Goal: Transaction & Acquisition: Purchase product/service

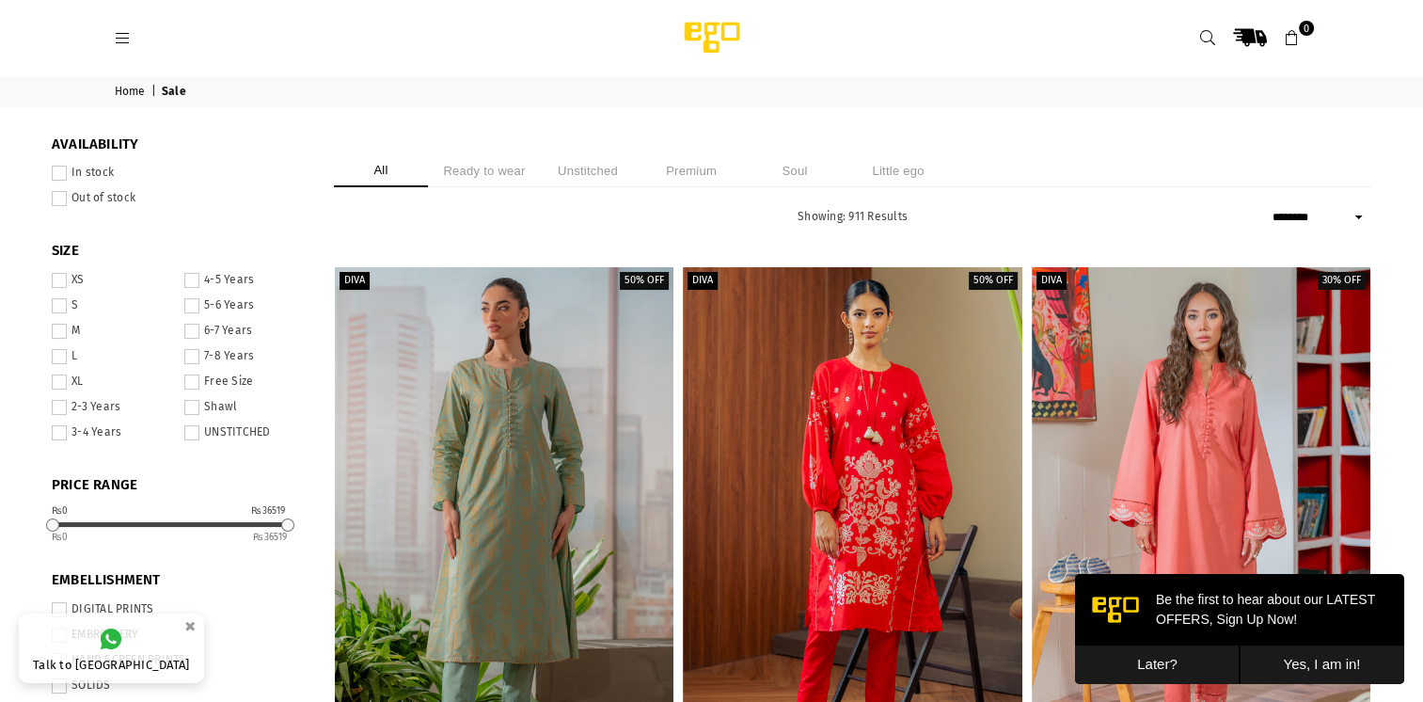
click at [482, 182] on li "Ready to wear" at bounding box center [484, 170] width 94 height 33
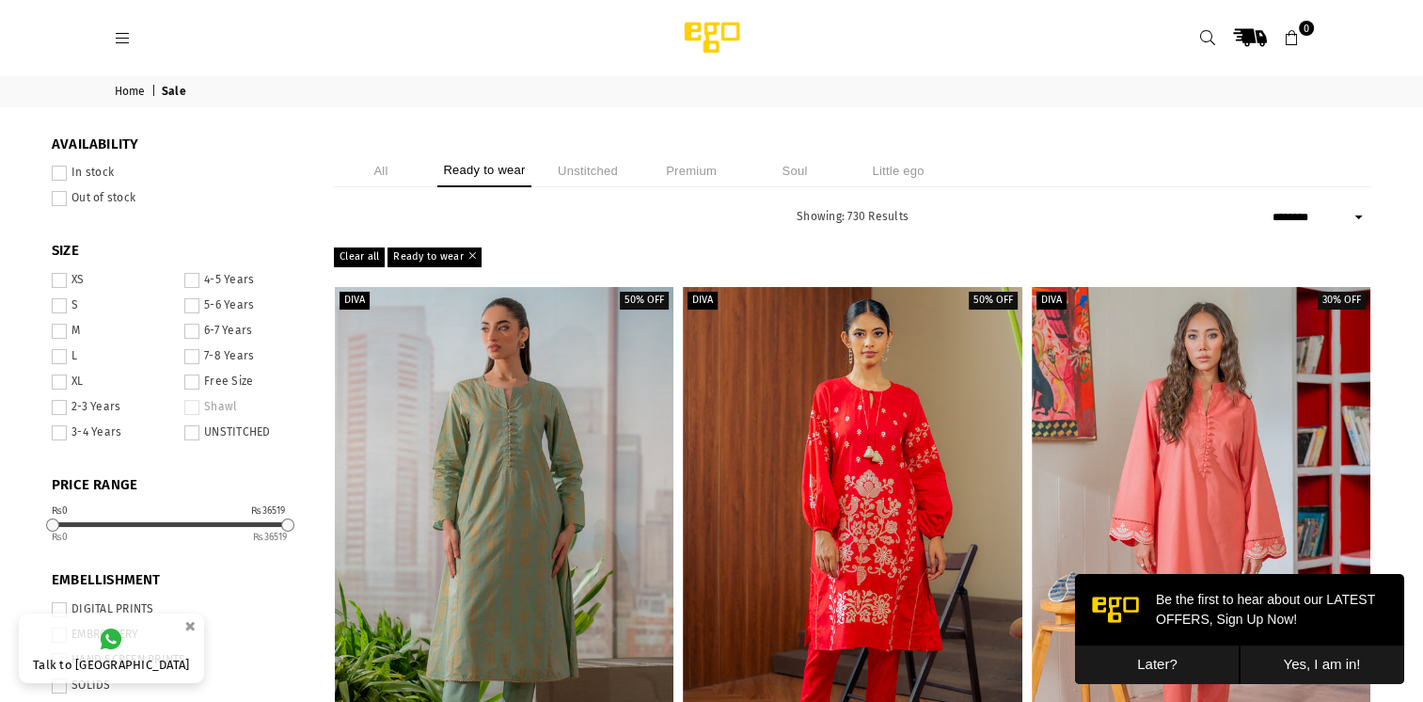
click at [1129, 665] on button "Later?" at bounding box center [1157, 664] width 165 height 39
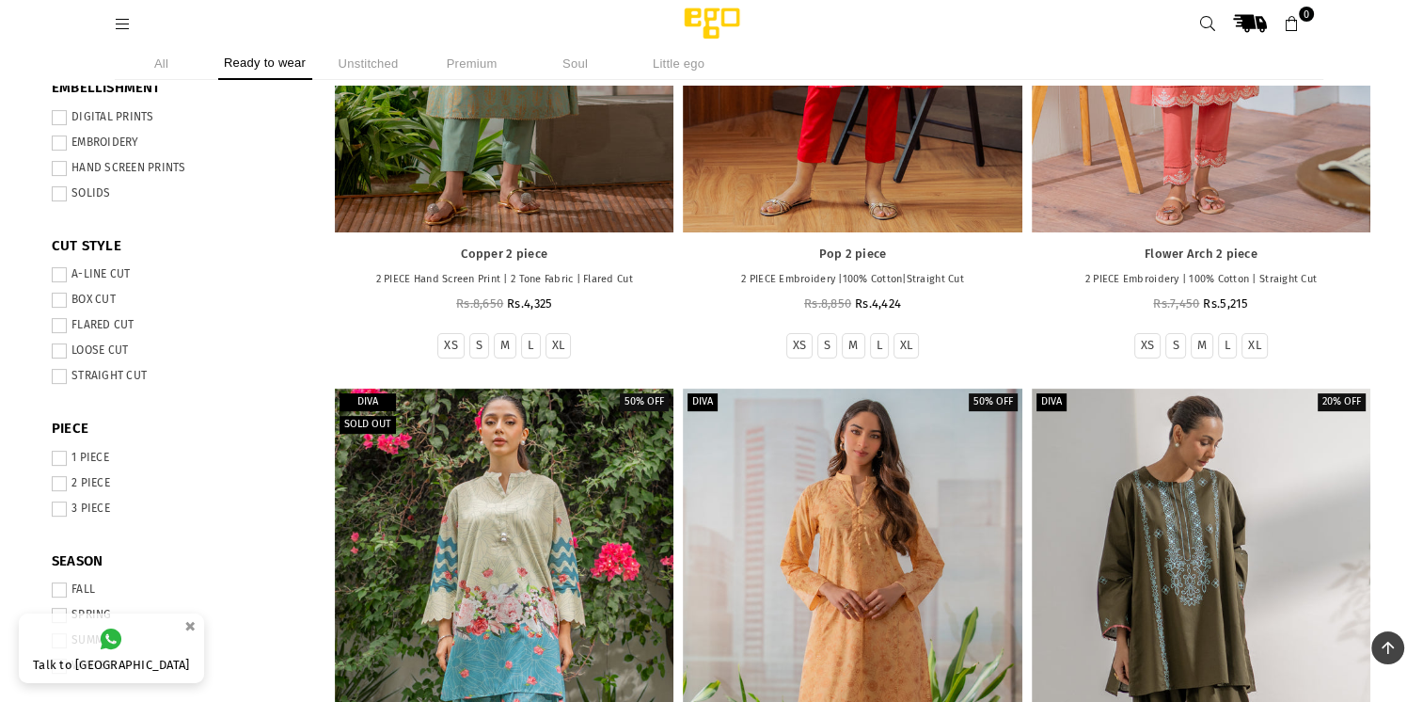
scroll to position [497, 0]
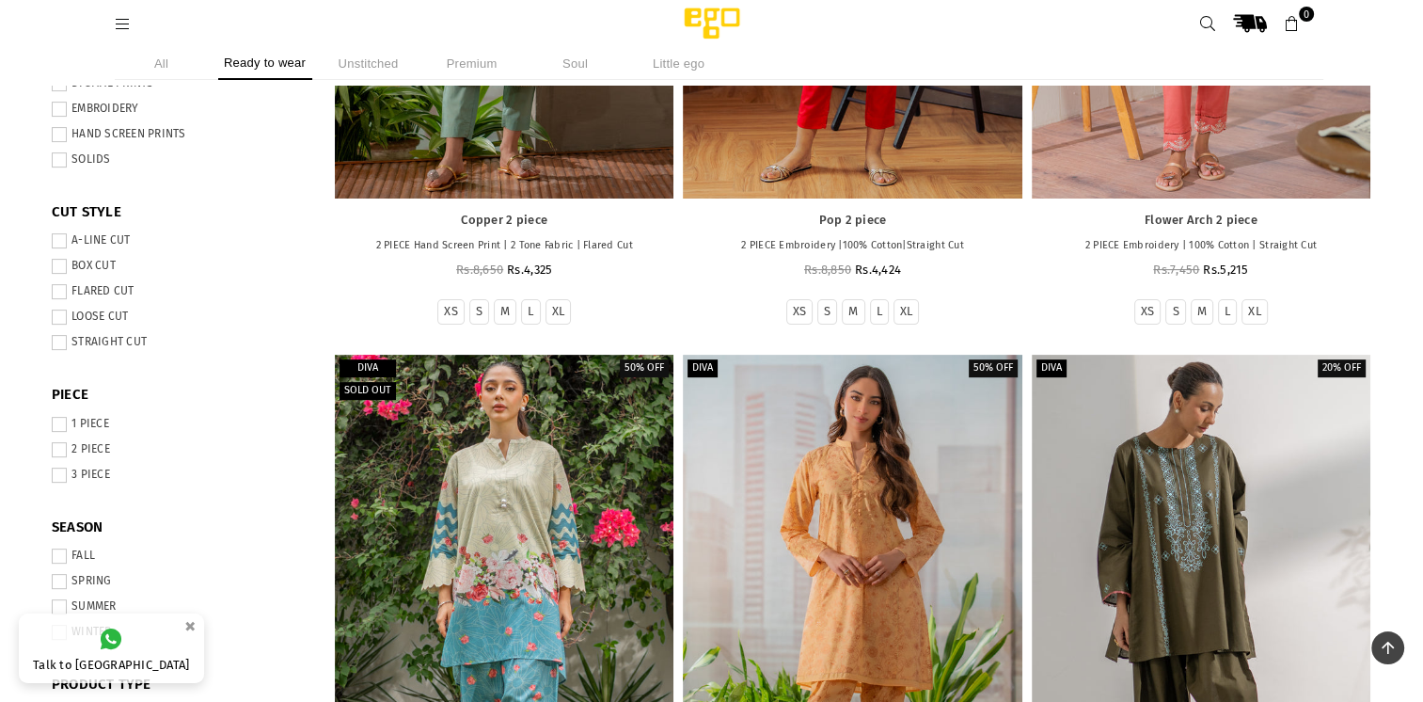
click at [70, 452] on label "2 PIECE" at bounding box center [179, 449] width 254 height 15
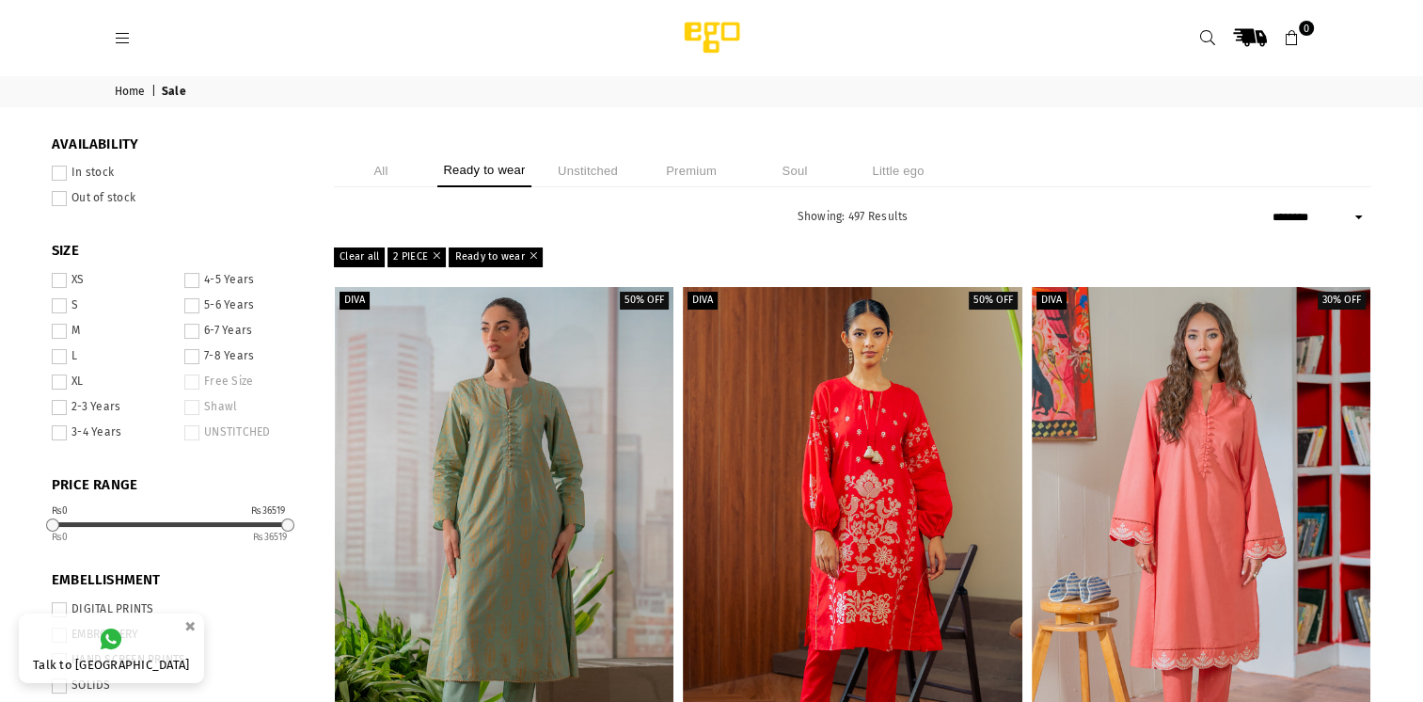
click at [1286, 223] on select "**********" at bounding box center [1319, 217] width 103 height 23
select select "**********"
click at [1268, 206] on select "**********" at bounding box center [1319, 217] width 103 height 23
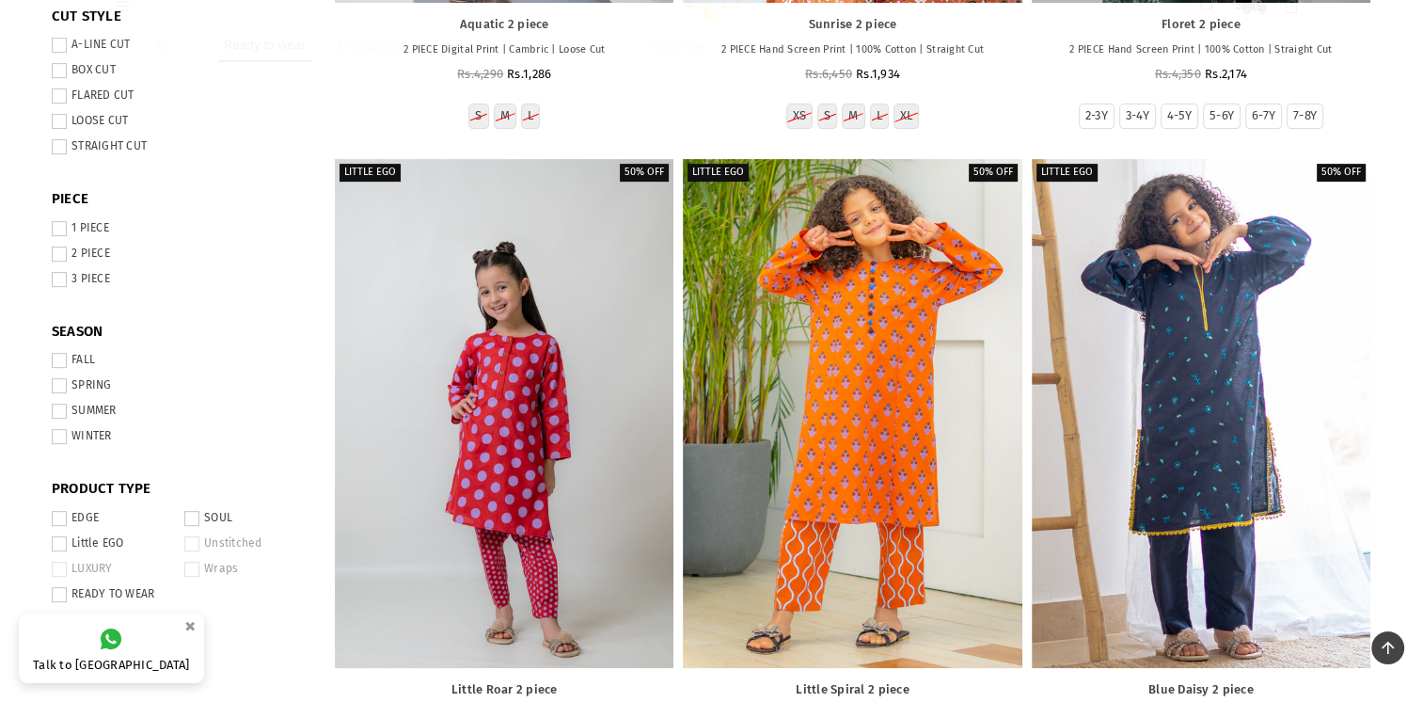
scroll to position [695, 0]
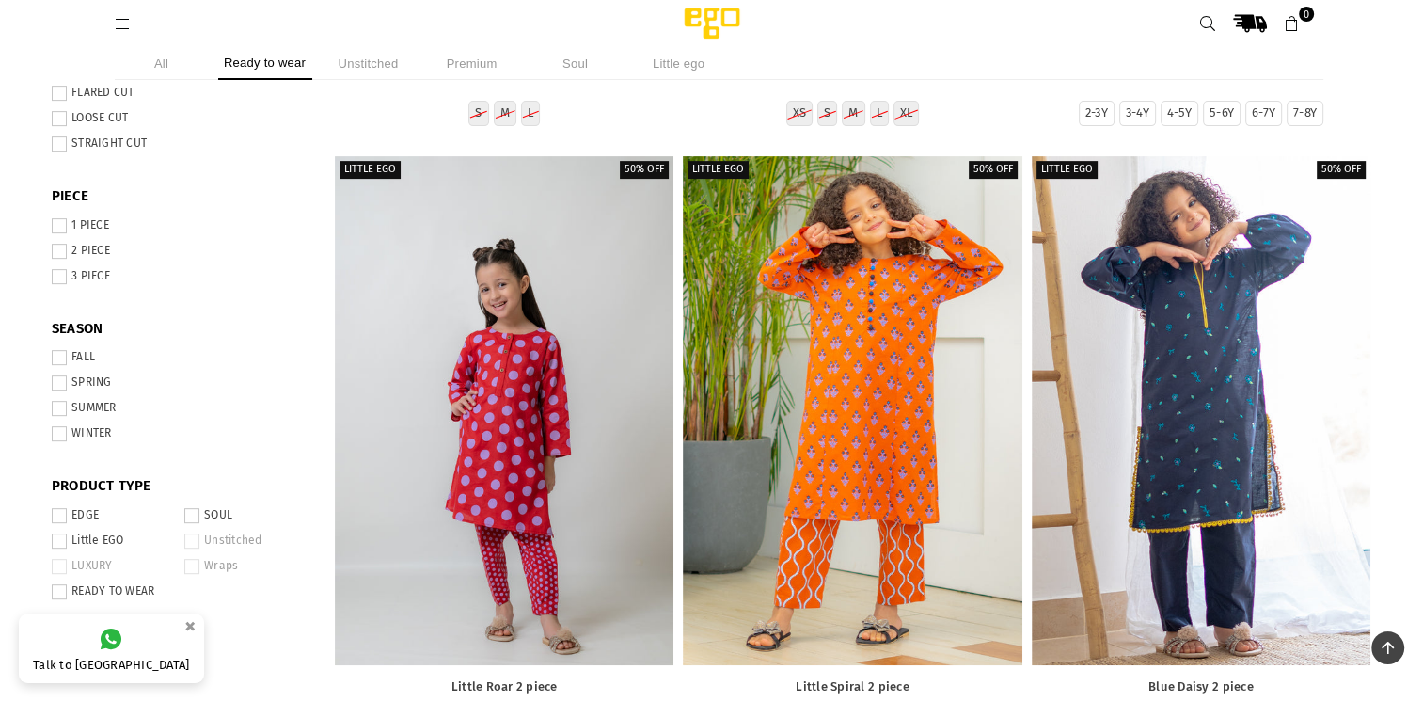
click at [60, 515] on span at bounding box center [59, 515] width 15 height 15
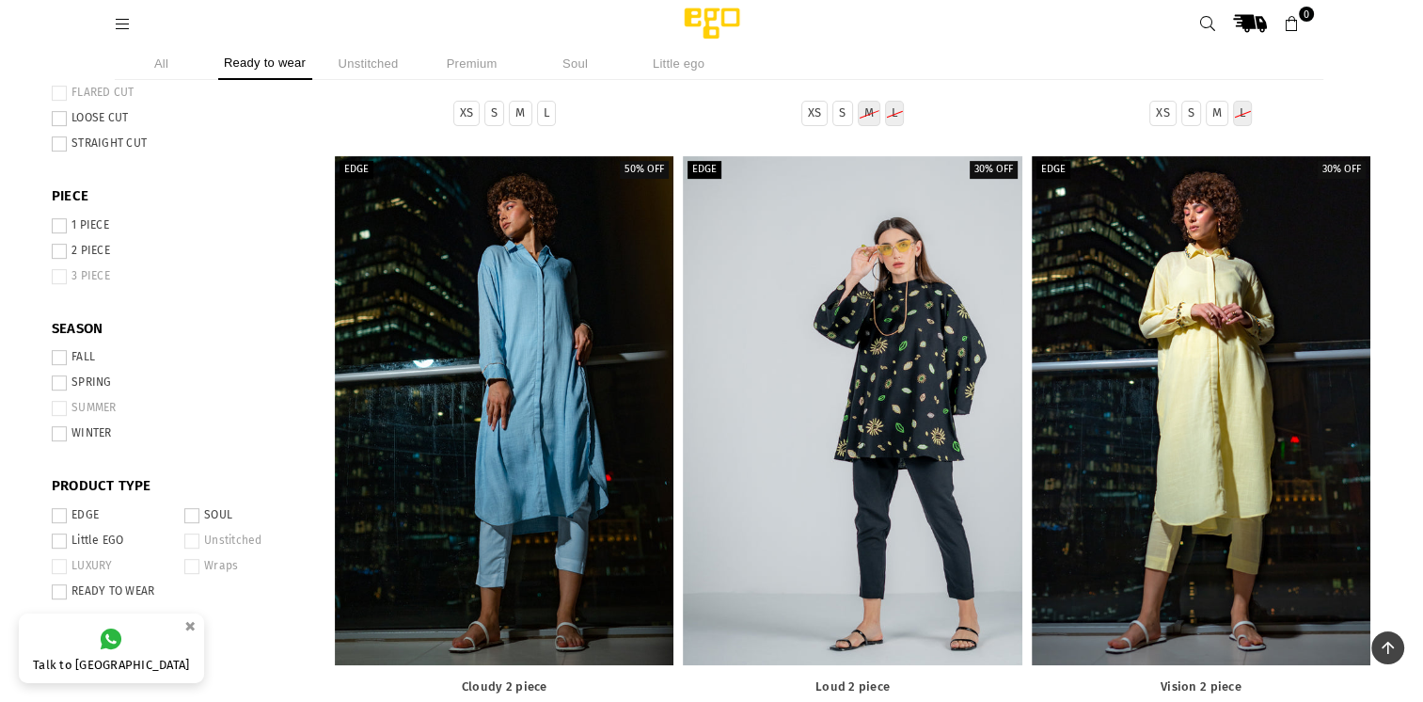
click at [199, 519] on label "SOUL" at bounding box center [244, 515] width 121 height 15
click at [60, 595] on span at bounding box center [59, 591] width 15 height 15
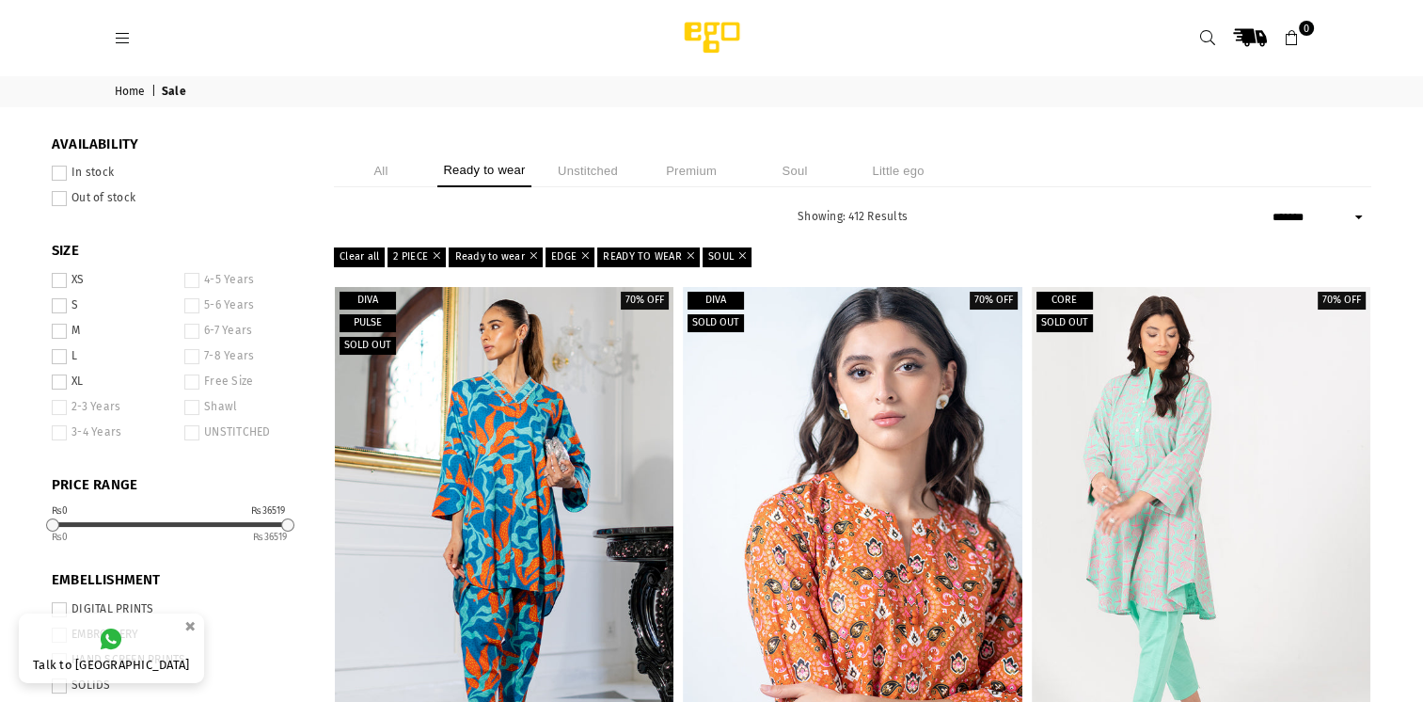
click at [68, 174] on label "In stock" at bounding box center [179, 173] width 254 height 15
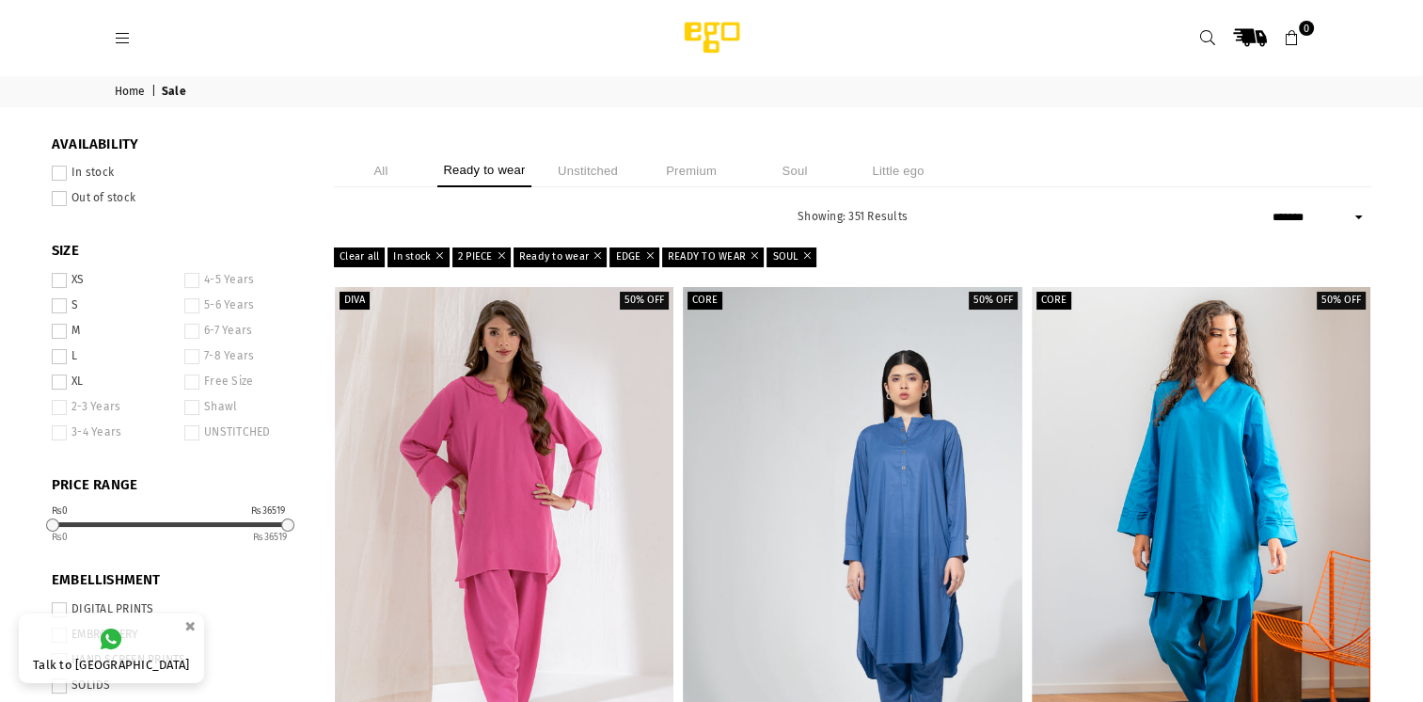
click at [56, 334] on span at bounding box center [59, 330] width 15 height 15
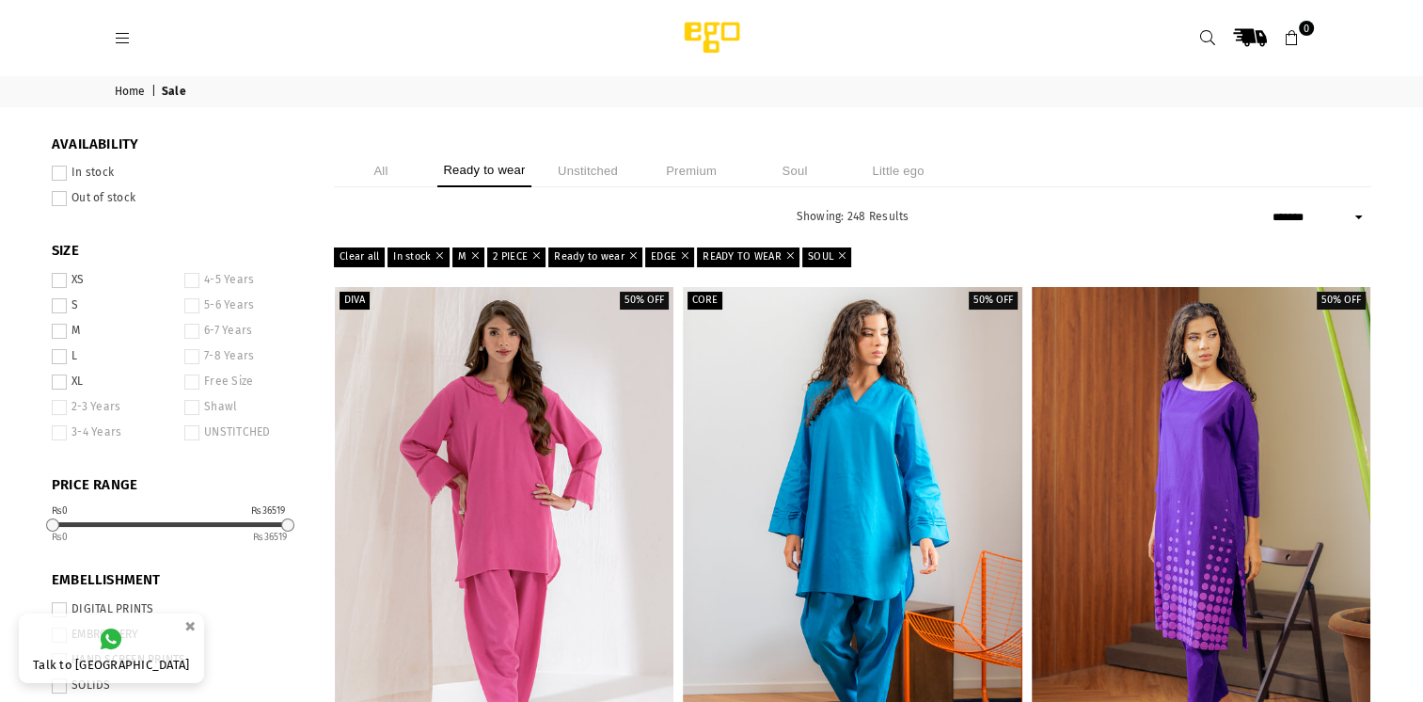
click at [56, 360] on span at bounding box center [59, 356] width 15 height 15
click at [56, 388] on span at bounding box center [59, 381] width 15 height 15
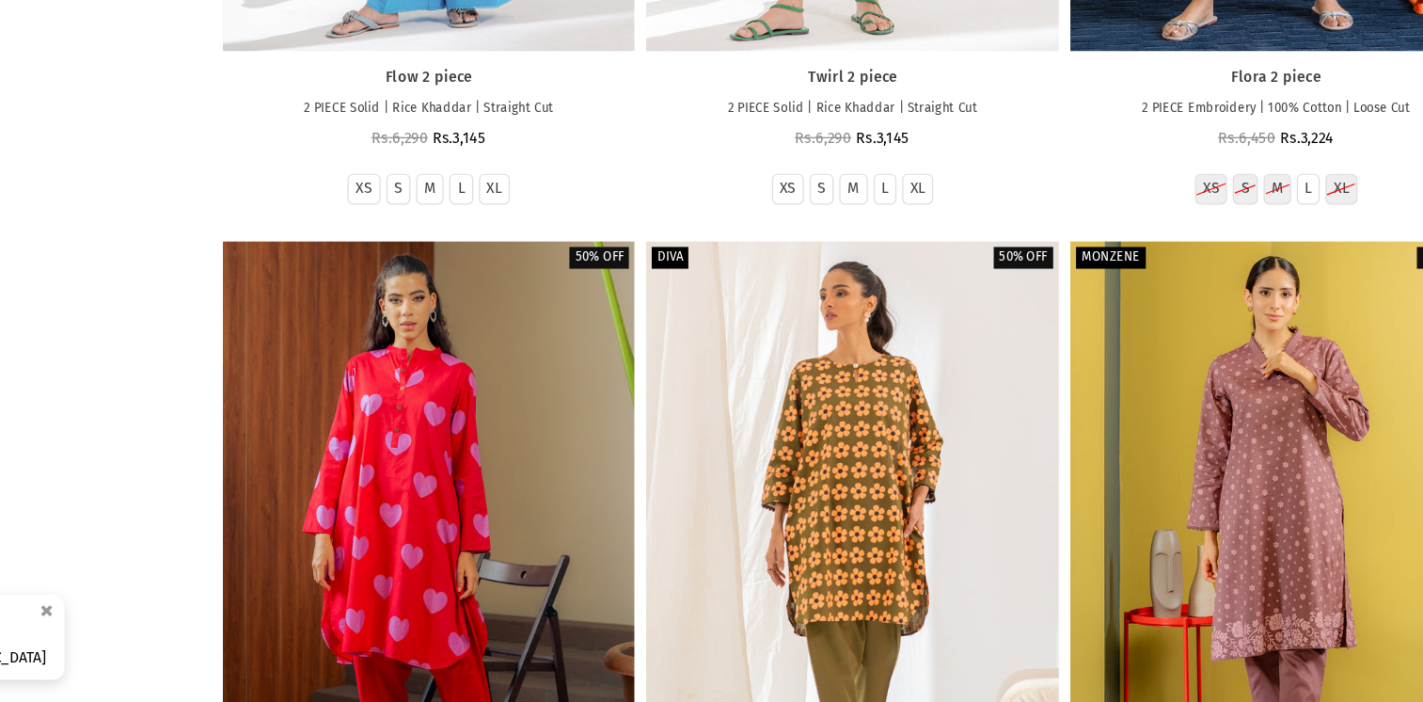
scroll to position [3190, 0]
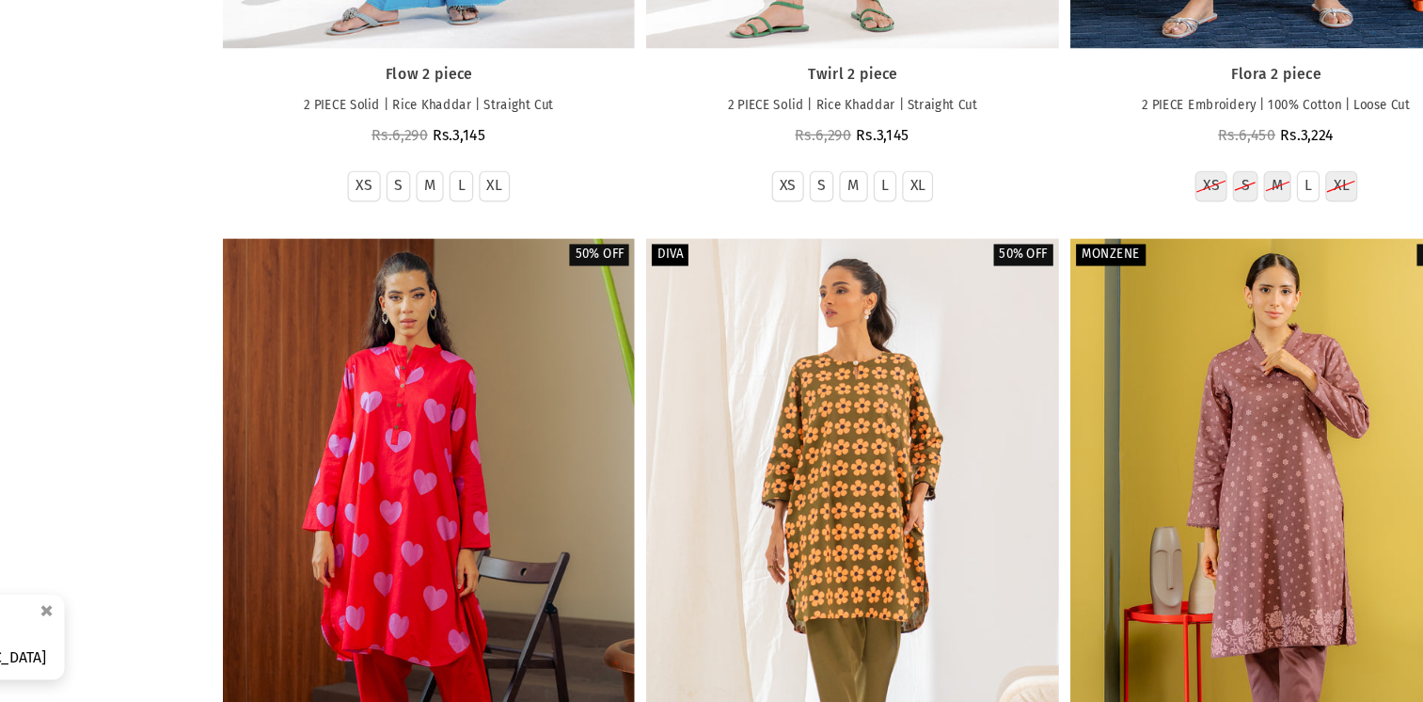
click at [1251, 538] on div at bounding box center [1201, 574] width 339 height 508
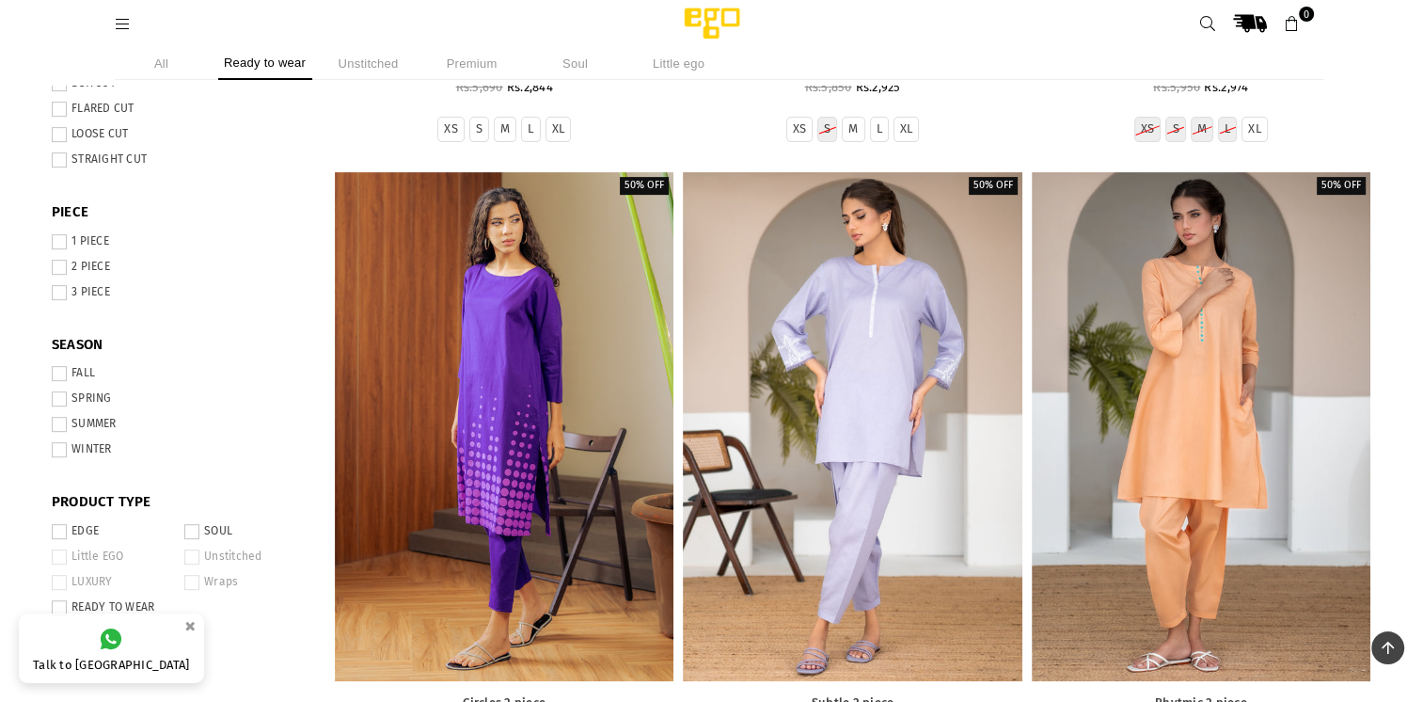
scroll to position [678, 0]
click at [59, 433] on span at bounding box center [59, 425] width 15 height 15
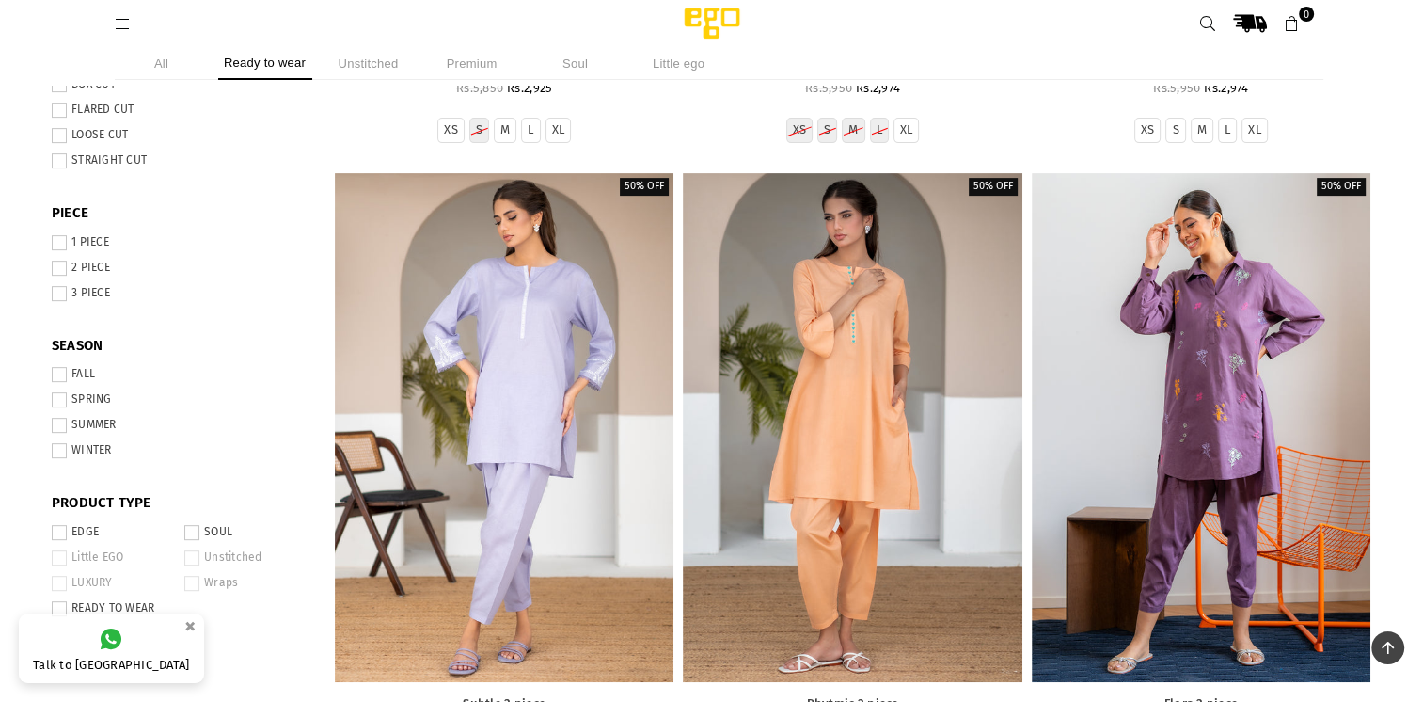
click at [60, 402] on span at bounding box center [59, 399] width 15 height 15
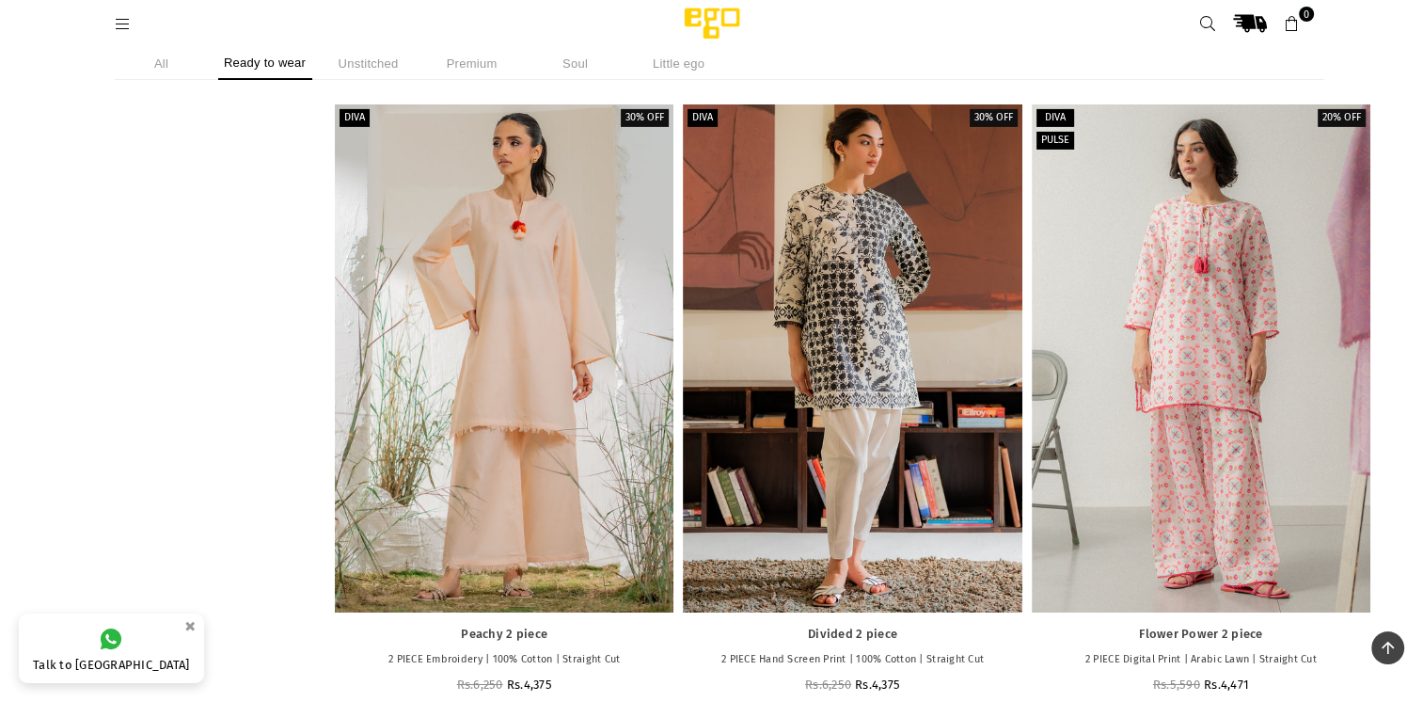
scroll to position [13371, 0]
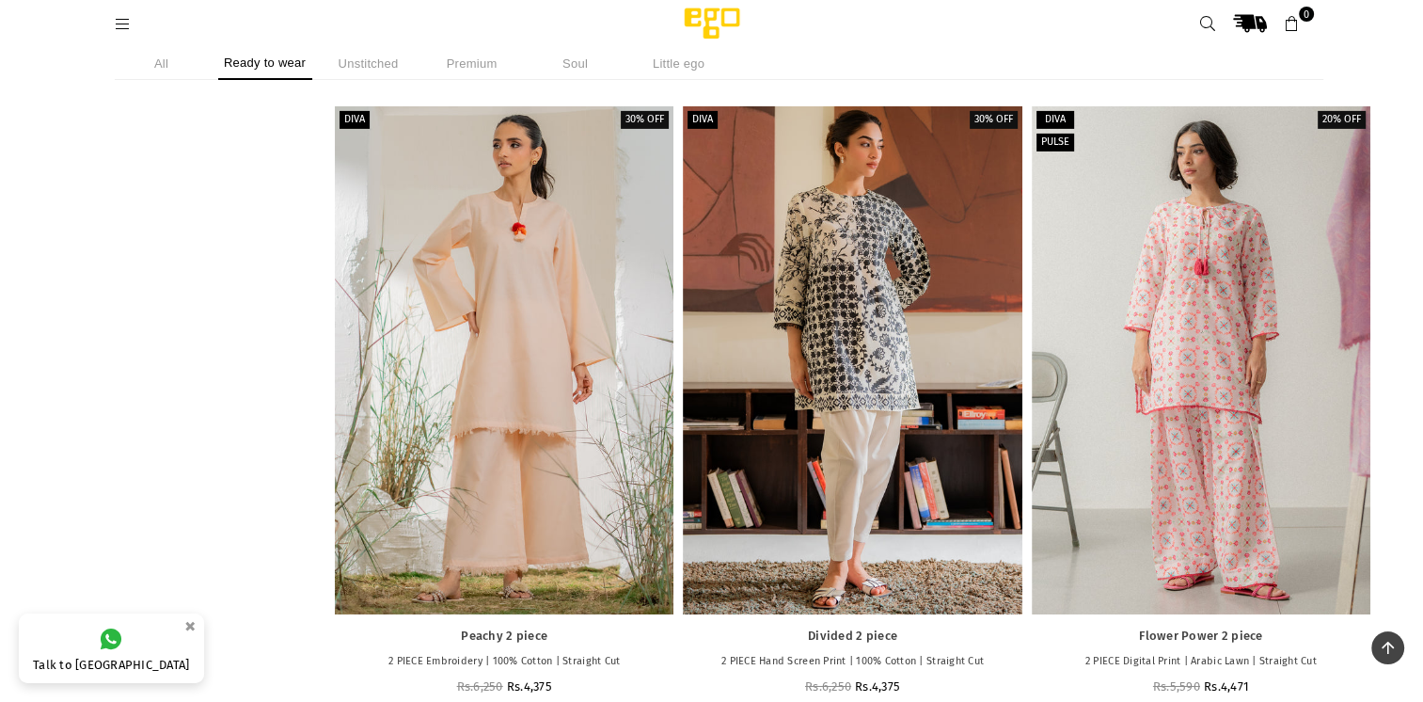
click at [1321, 574] on div at bounding box center [1201, 360] width 339 height 508
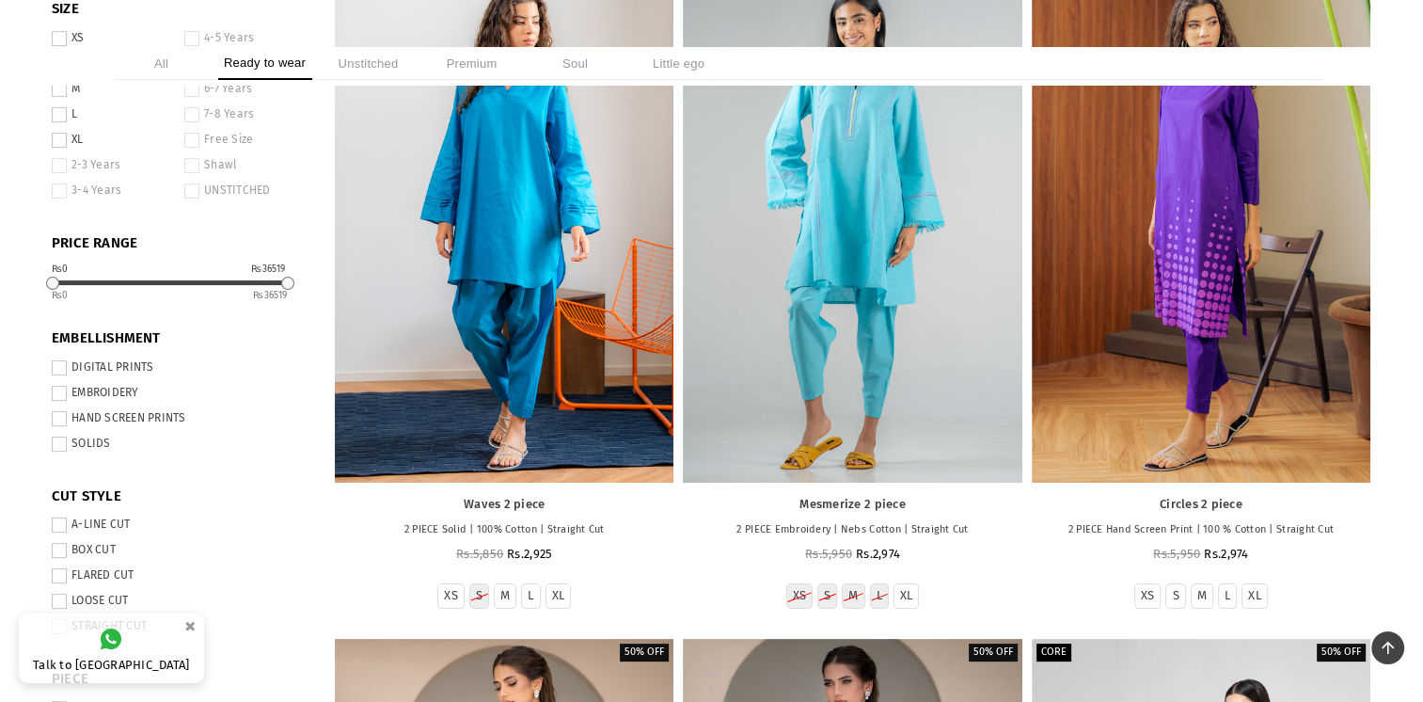
scroll to position [0, 0]
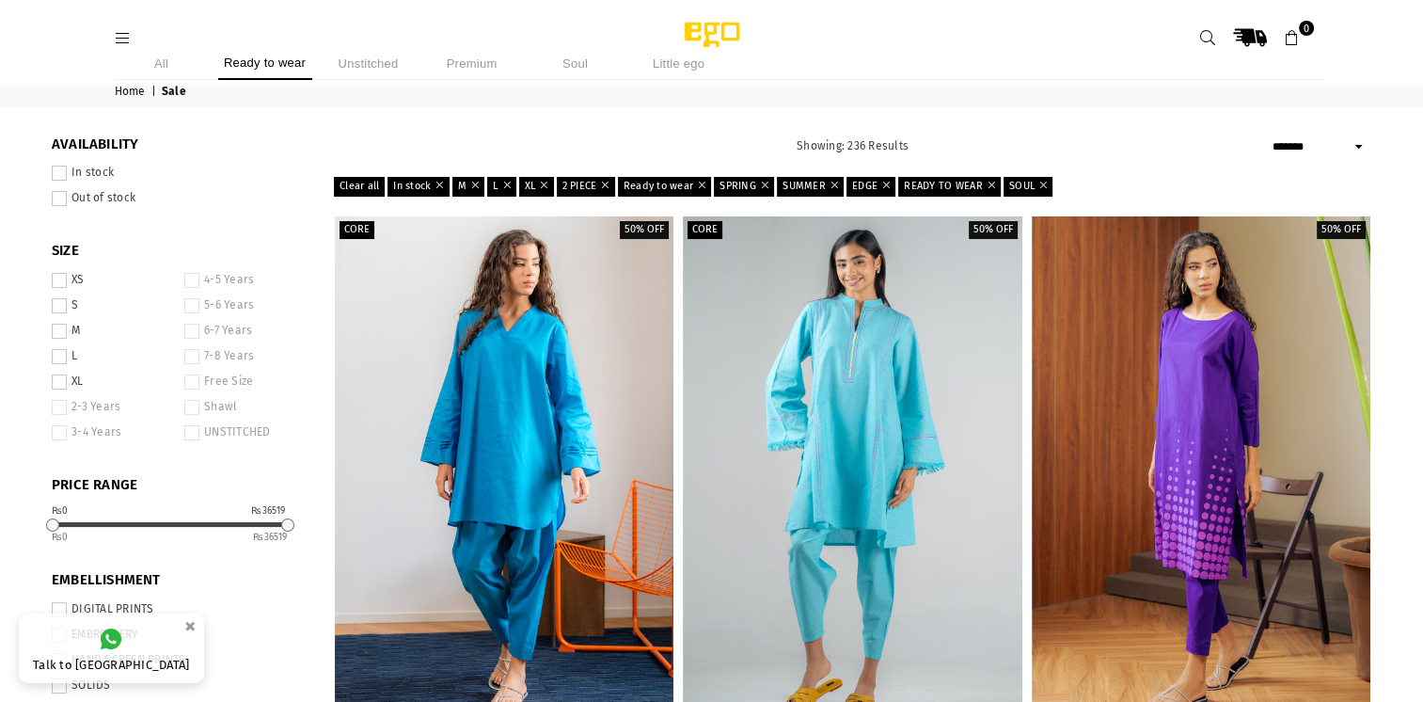
click at [122, 36] on icon at bounding box center [123, 38] width 17 height 17
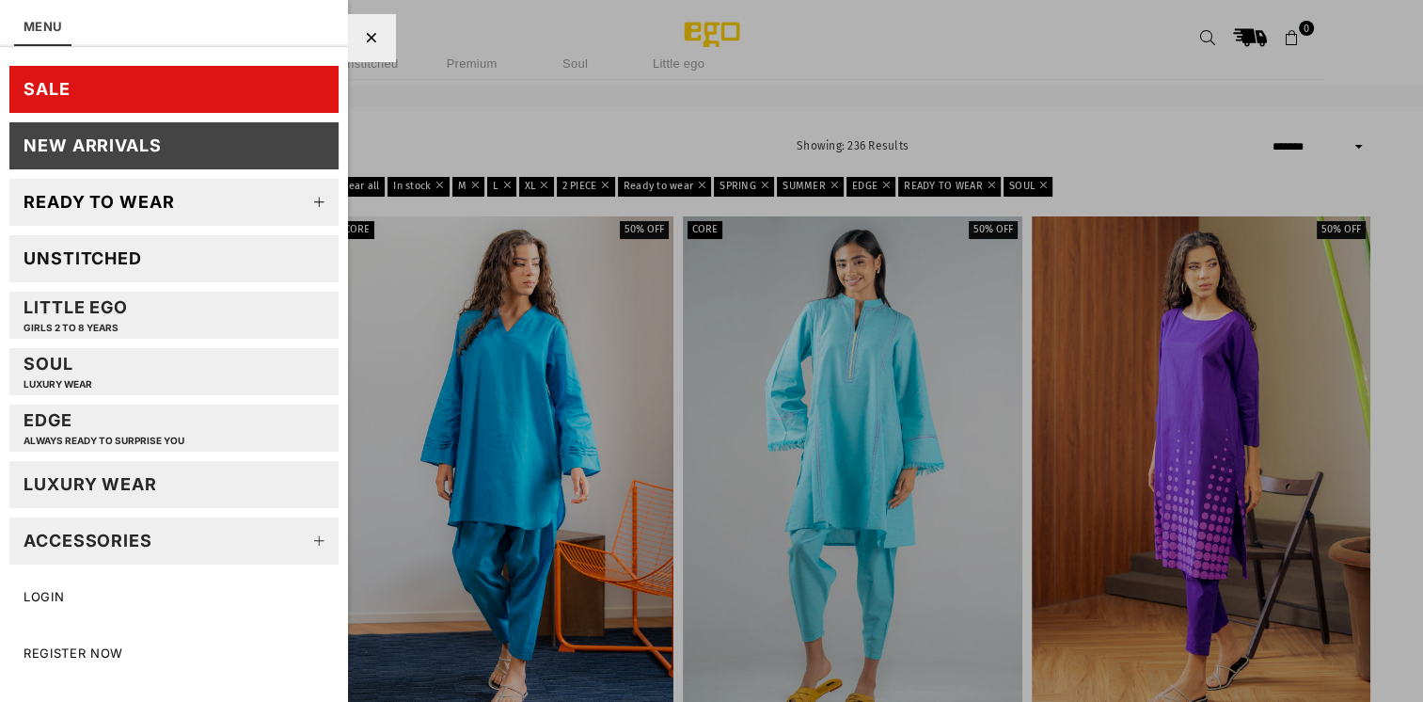
click at [314, 201] on icon at bounding box center [320, 202] width 38 height 38
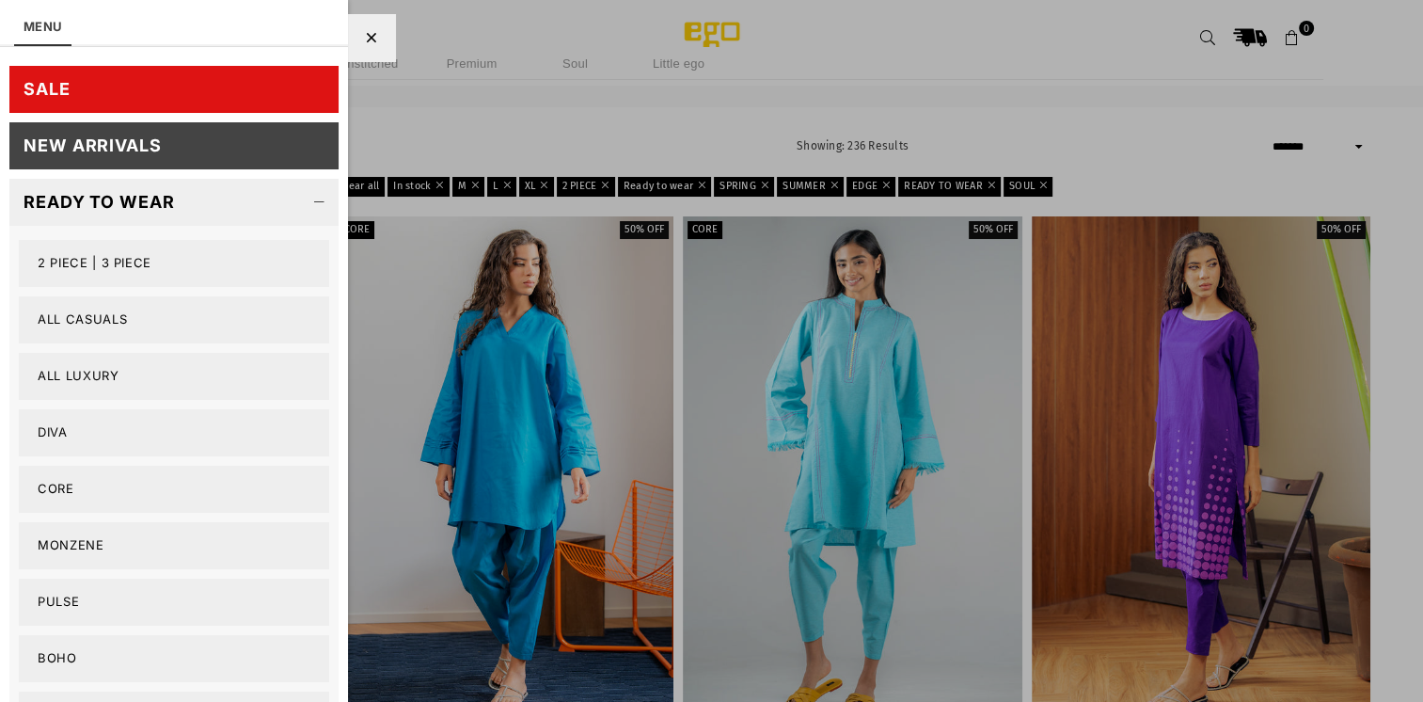
click at [45, 256] on link "2 PIECE | 3 PIECE" at bounding box center [174, 263] width 310 height 47
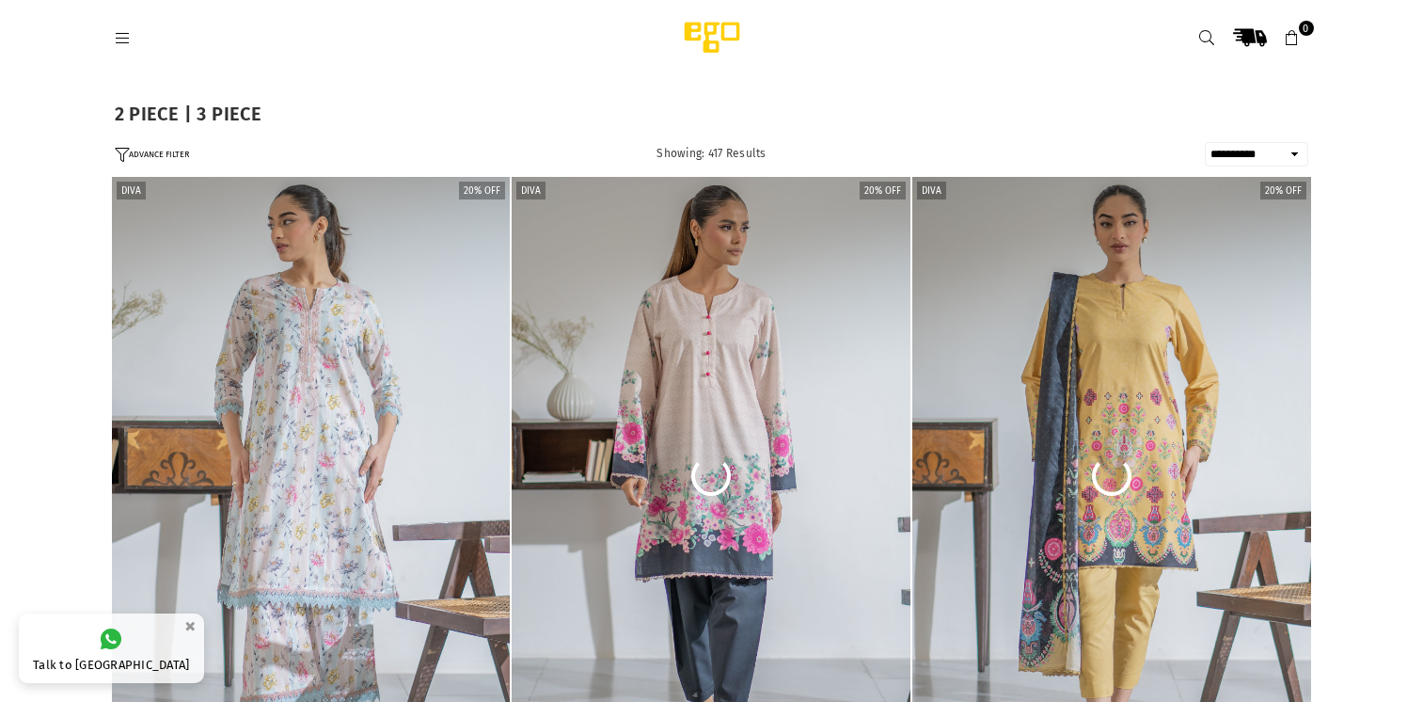
select select "**********"
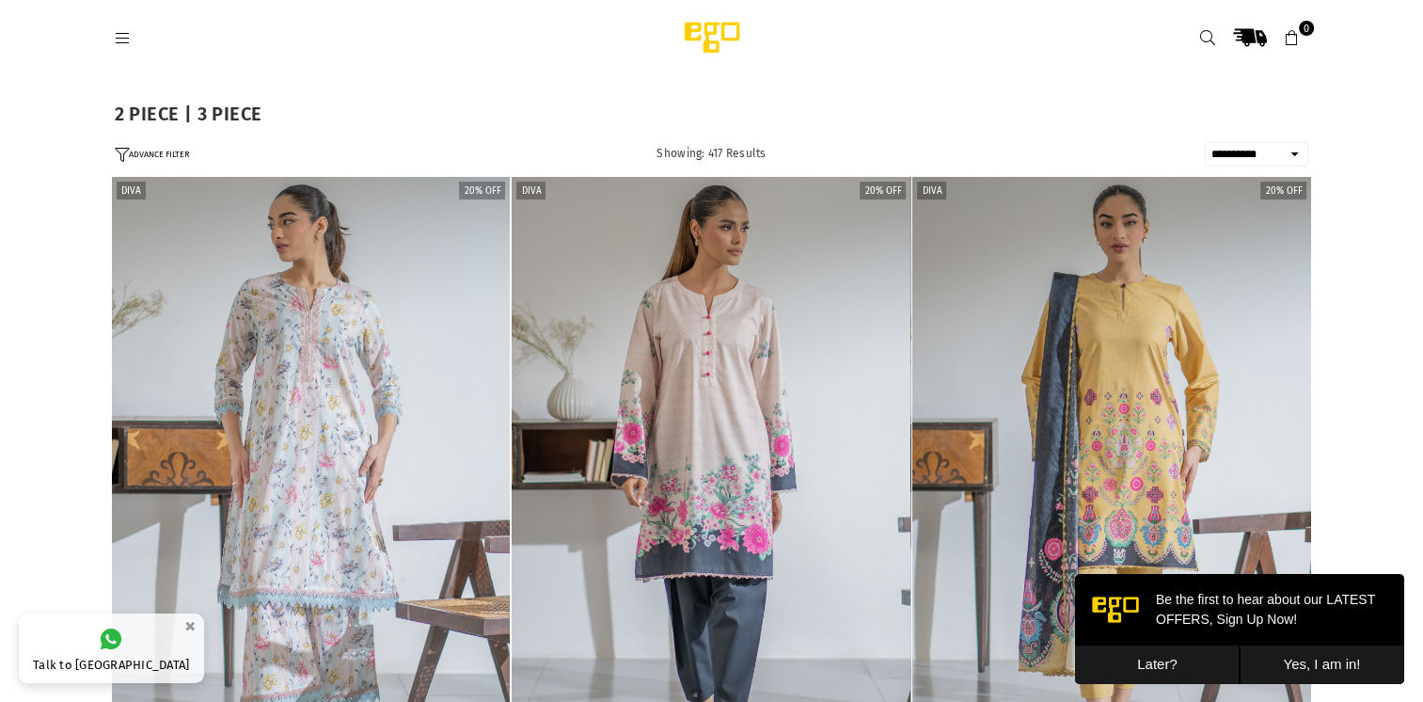
click at [1171, 664] on button "Later?" at bounding box center [1157, 664] width 165 height 39
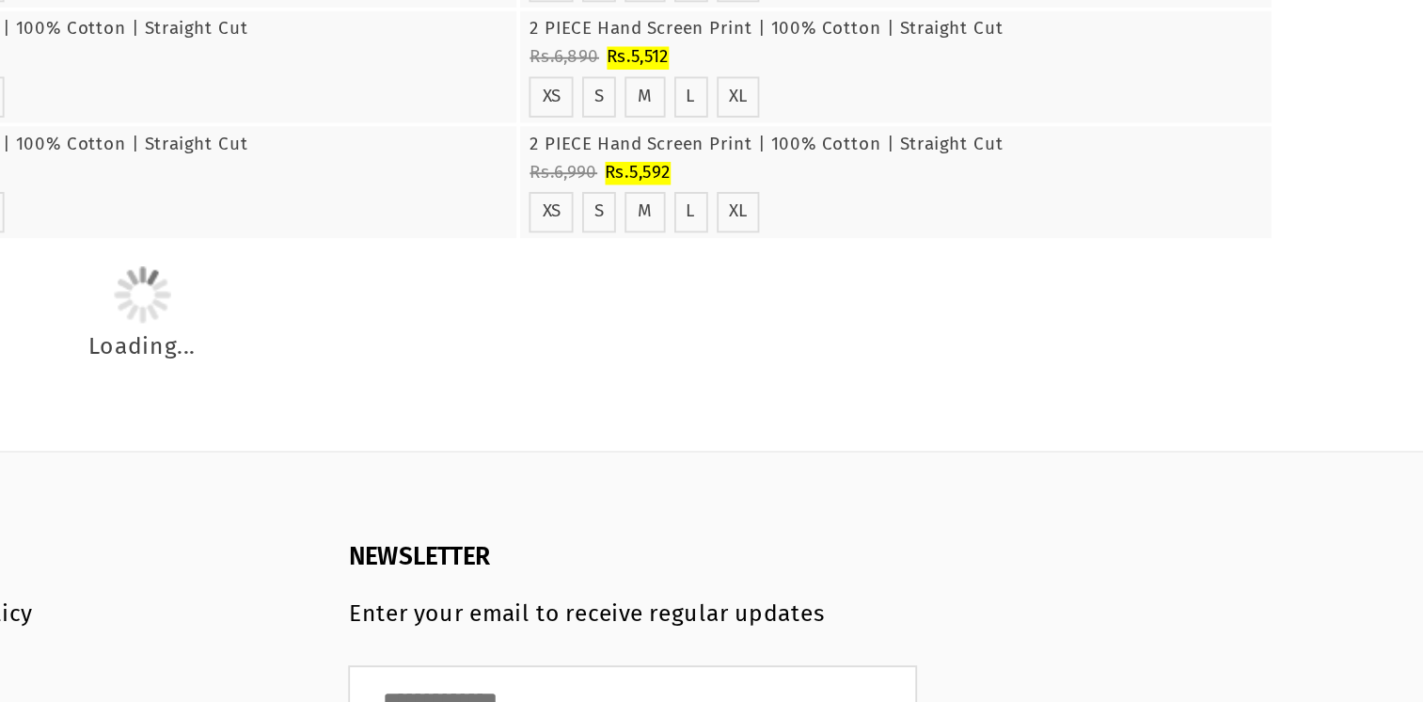
scroll to position [4633, 0]
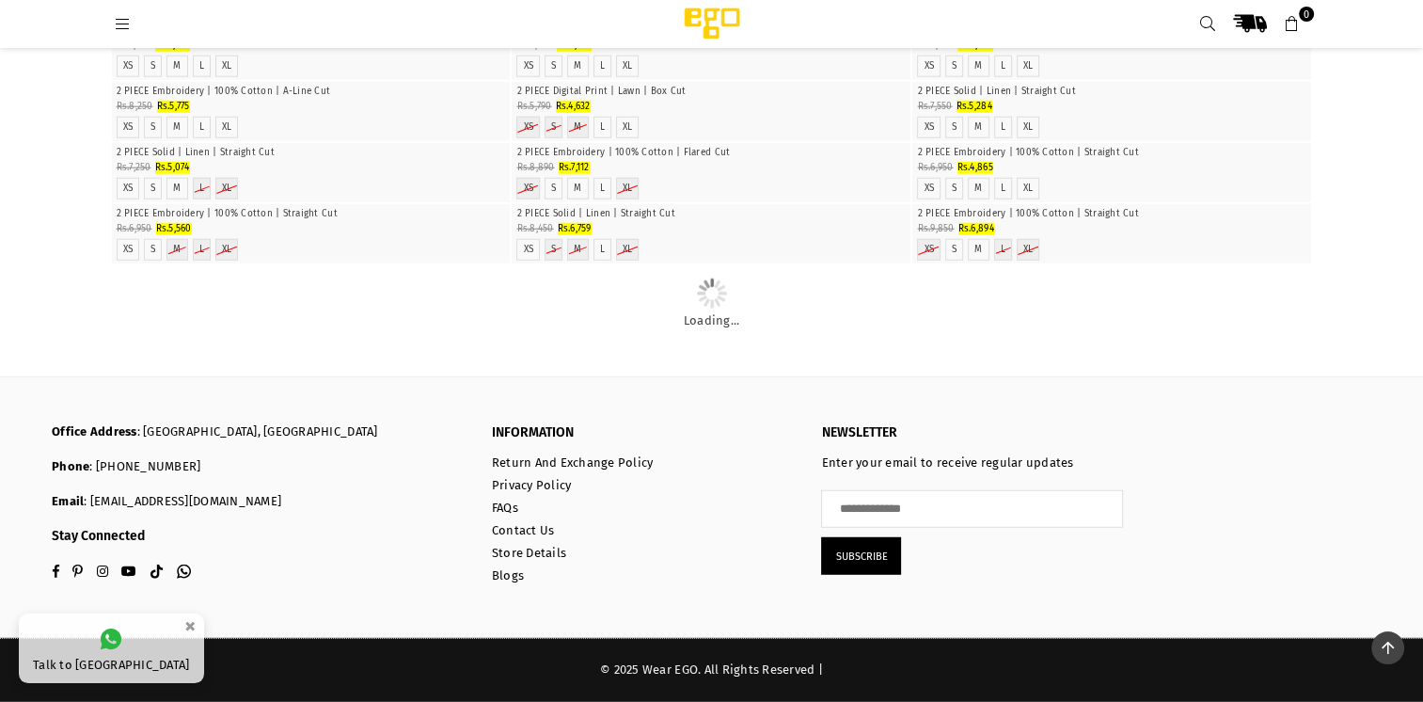
scroll to position [24828, 0]
